Goal: Information Seeking & Learning: Learn about a topic

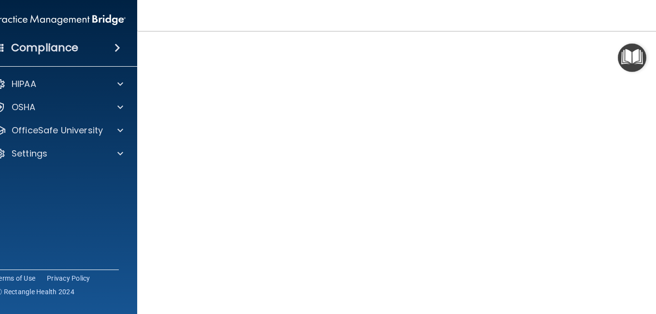
scroll to position [56, 0]
click at [54, 93] on div "HIPAA" at bounding box center [60, 83] width 155 height 19
click at [52, 107] on div "OSHA" at bounding box center [47, 107] width 120 height 12
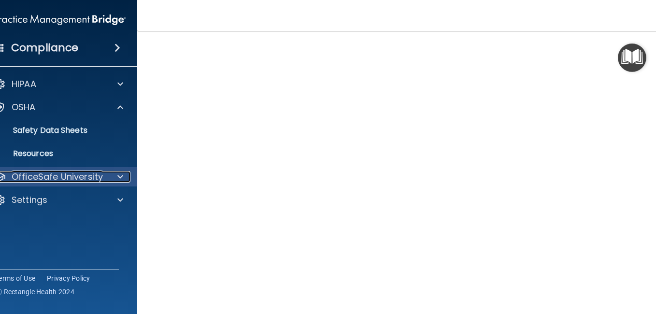
click at [67, 182] on p "OfficeSafe University" at bounding box center [57, 177] width 91 height 12
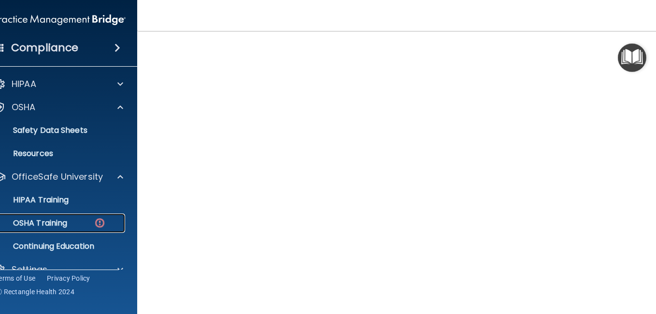
click at [61, 226] on p "OSHA Training" at bounding box center [28, 223] width 78 height 10
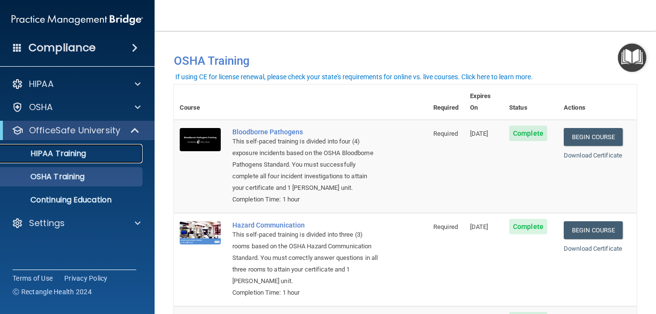
click at [110, 158] on div "HIPAA Training" at bounding box center [72, 154] width 132 height 10
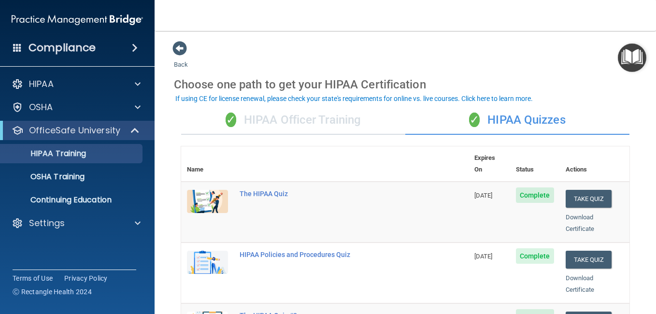
click at [297, 121] on div "✓ HIPAA Officer Training" at bounding box center [293, 120] width 224 height 29
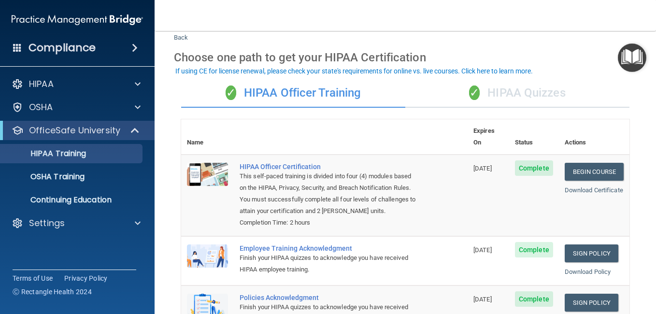
scroll to position [27, 0]
click at [459, 91] on div "✓ HIPAA Quizzes" at bounding box center [518, 93] width 224 height 29
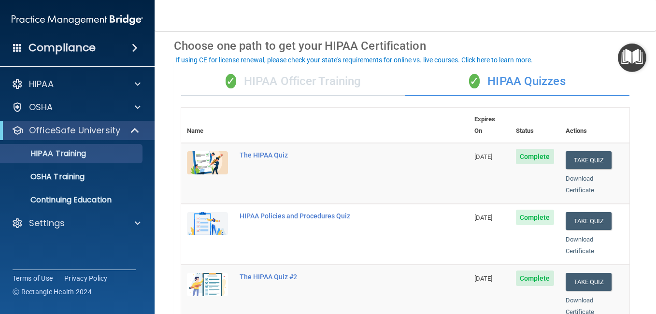
scroll to position [39, 0]
click at [336, 82] on div "✓ HIPAA Officer Training" at bounding box center [293, 81] width 224 height 29
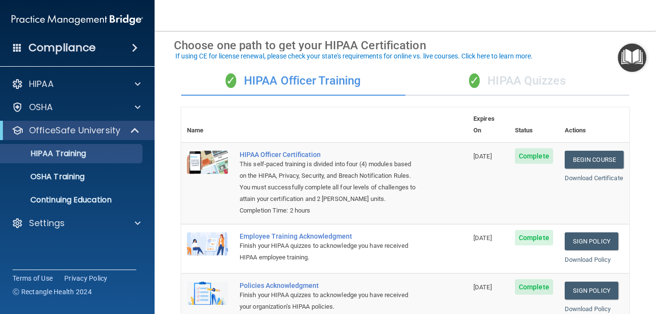
scroll to position [82, 0]
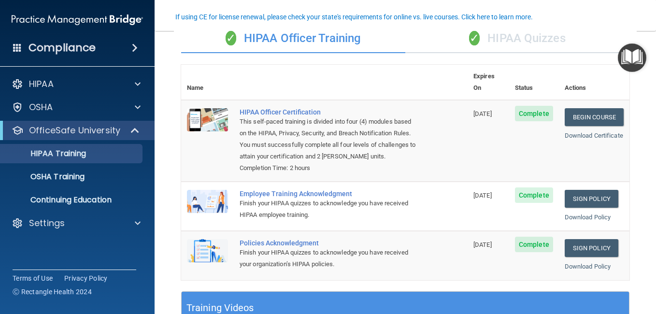
click at [494, 39] on div "✓ HIPAA Quizzes" at bounding box center [518, 38] width 224 height 29
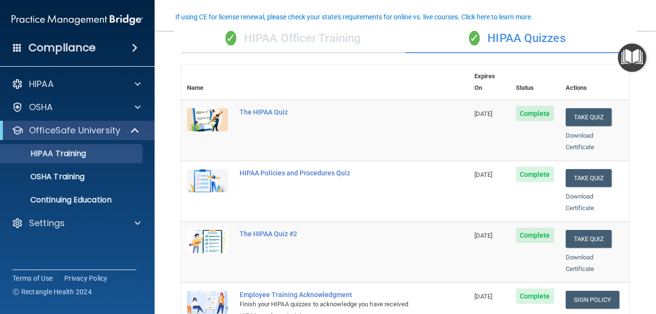
click at [260, 44] on div "✓ HIPAA Officer Training" at bounding box center [293, 38] width 224 height 29
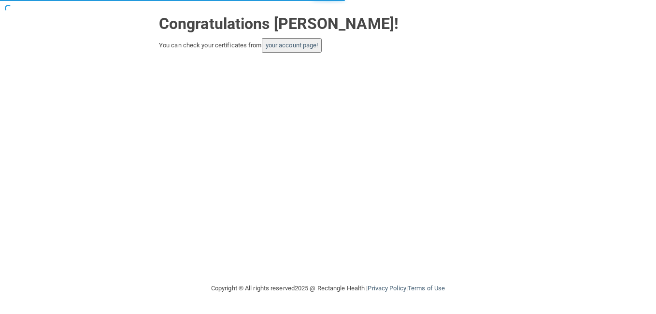
click at [310, 39] on button "your account page!" at bounding box center [292, 45] width 60 height 14
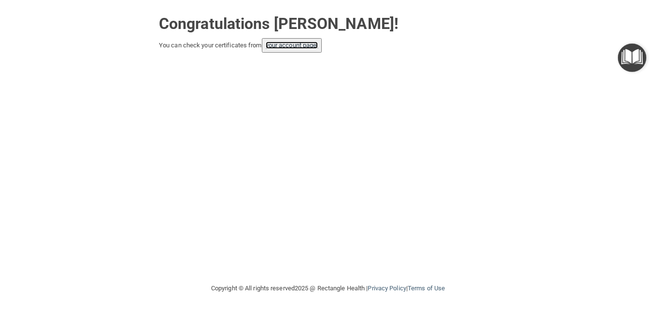
click at [289, 48] on link "your account page!" at bounding box center [292, 45] width 53 height 7
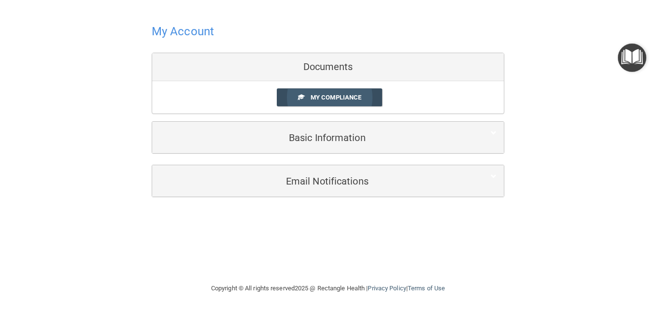
click at [329, 101] on span "My Compliance" at bounding box center [336, 97] width 51 height 7
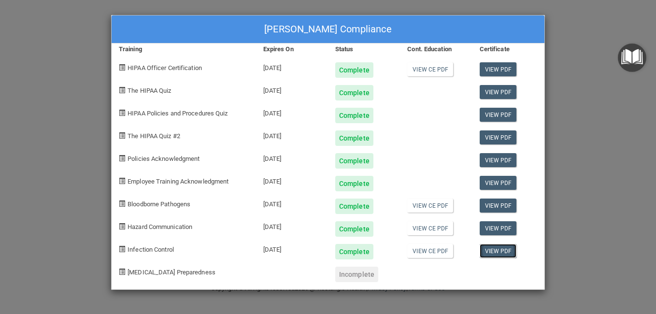
click at [500, 252] on link "View PDF" at bounding box center [498, 251] width 37 height 14
click at [564, 180] on div "Kainoa Dannis's Compliance Training Expires On Status Cont. Education Certifica…" at bounding box center [328, 157] width 656 height 314
